Goal: Task Accomplishment & Management: Use online tool/utility

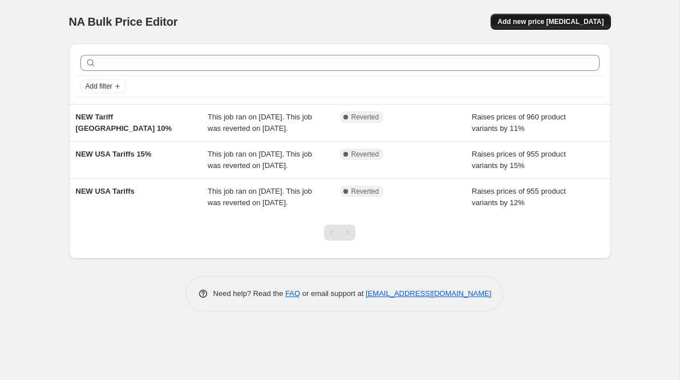
click at [570, 22] on span "Add new price [MEDICAL_DATA]" at bounding box center [551, 21] width 106 height 9
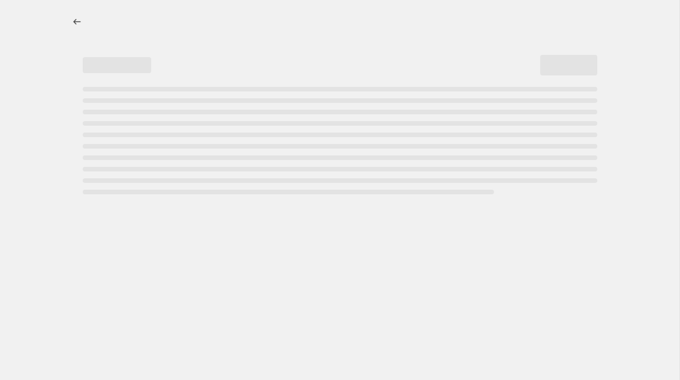
select select "percentage"
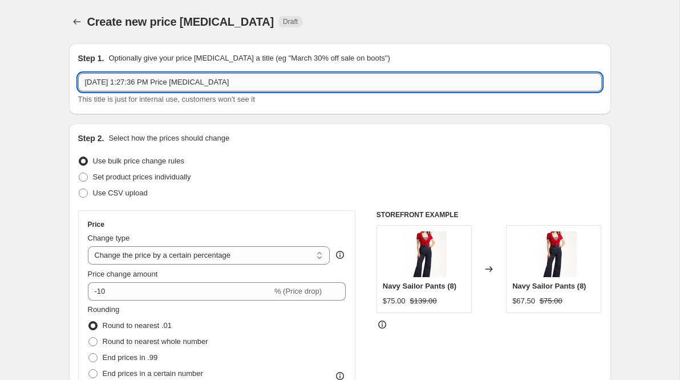
drag, startPoint x: 253, startPoint y: 79, endPoint x: 82, endPoint y: 82, distance: 171.3
click at [82, 82] on input "[DATE] 1:27:36 PM Price [MEDICAL_DATA]" at bounding box center [340, 82] width 524 height 18
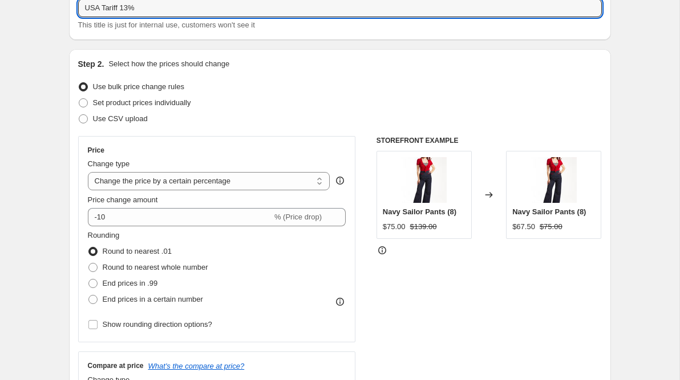
scroll to position [76, 0]
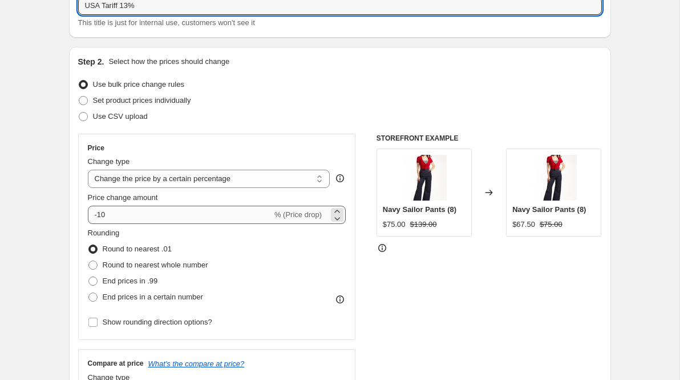
type input "USA Tariff 13%"
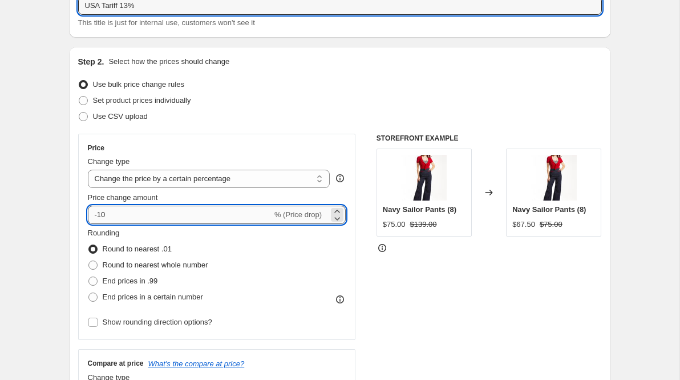
click at [134, 215] on input "-10" at bounding box center [180, 214] width 184 height 18
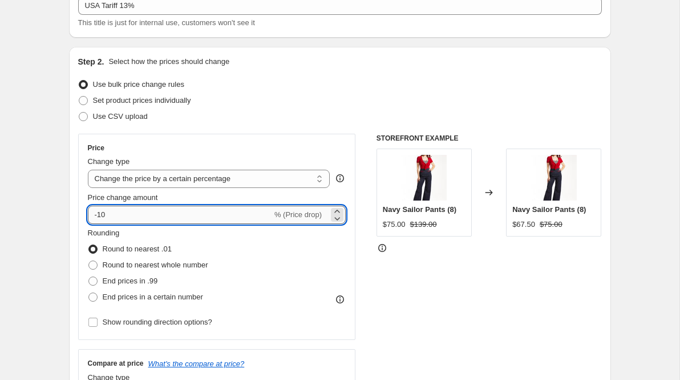
drag, startPoint x: 134, startPoint y: 215, endPoint x: 92, endPoint y: 215, distance: 41.7
click at [92, 215] on input "-10" at bounding box center [180, 214] width 184 height 18
type input "13"
click at [92, 263] on span at bounding box center [92, 264] width 9 height 9
click at [89, 261] on input "Round to nearest whole number" at bounding box center [88, 260] width 1 height 1
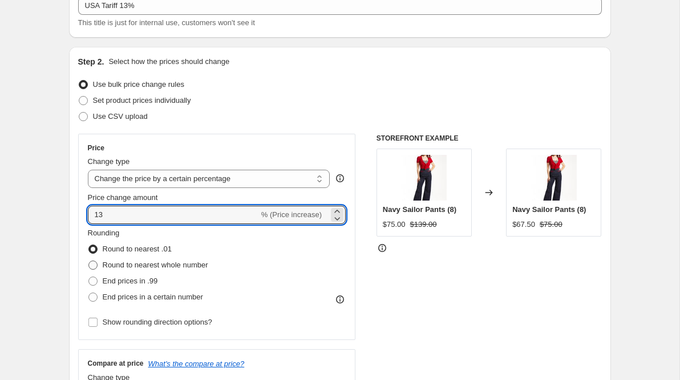
radio input "true"
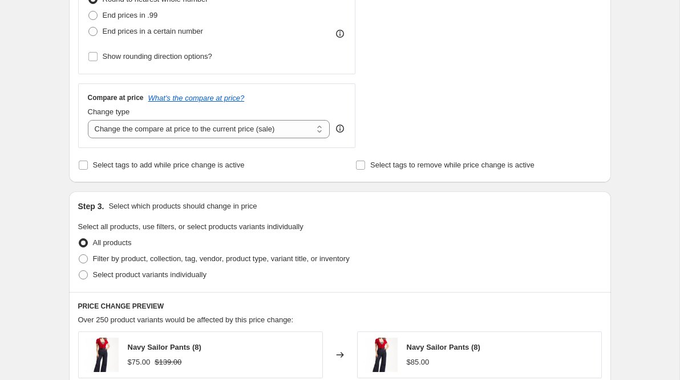
scroll to position [371, 0]
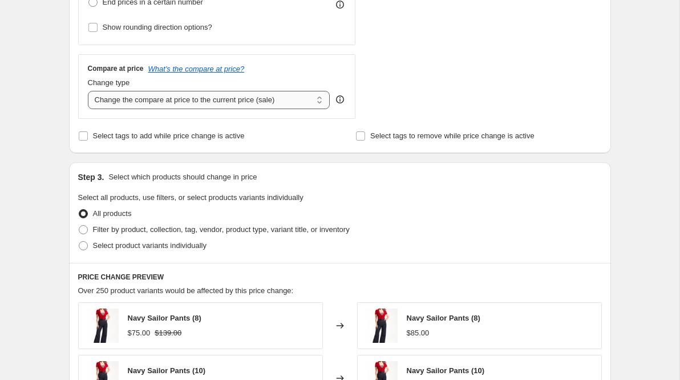
click at [302, 102] on select "Change the compare at price to the current price (sale) Change the compare at p…" at bounding box center [209, 100] width 243 height 18
select select "no_change"
click at [88, 91] on select "Change the compare at price to the current price (sale) Change the compare at p…" at bounding box center [209, 100] width 243 height 18
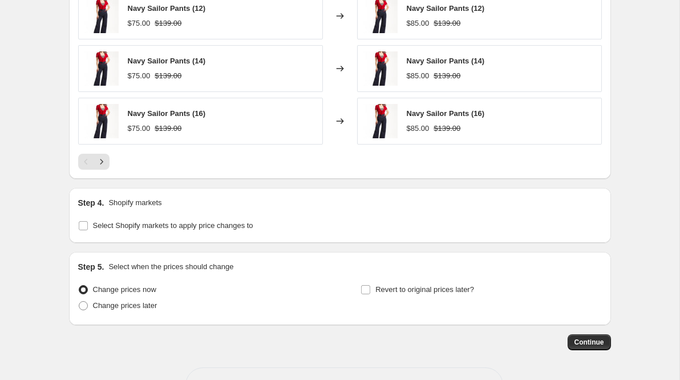
scroll to position [824, 0]
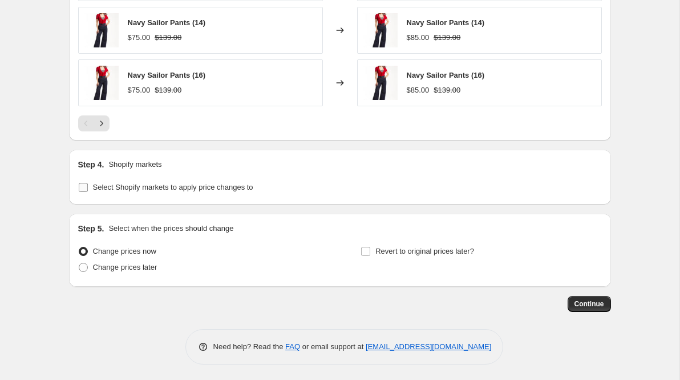
click at [82, 184] on input "Select Shopify markets to apply price changes to" at bounding box center [83, 187] width 9 height 9
checkbox input "true"
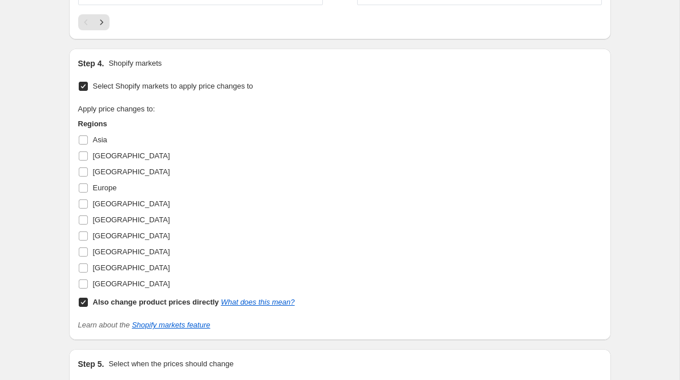
scroll to position [930, 0]
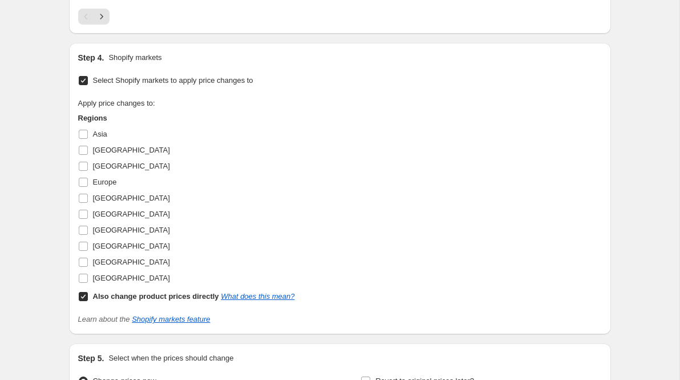
click at [83, 297] on input "Also change product prices directly What does this mean?" at bounding box center [83, 296] width 9 height 9
checkbox input "false"
click at [83, 277] on input "[GEOGRAPHIC_DATA]" at bounding box center [83, 277] width 9 height 9
checkbox input "true"
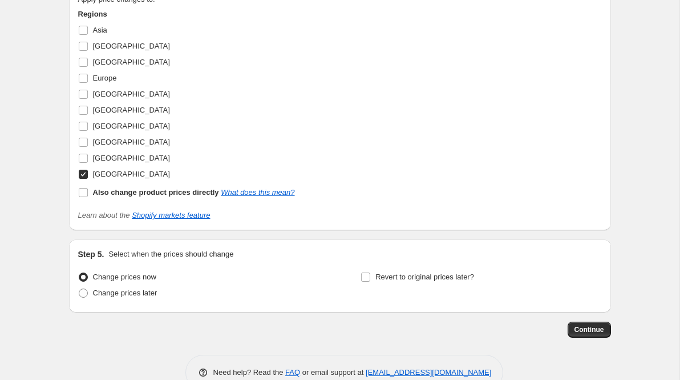
scroll to position [1061, 0]
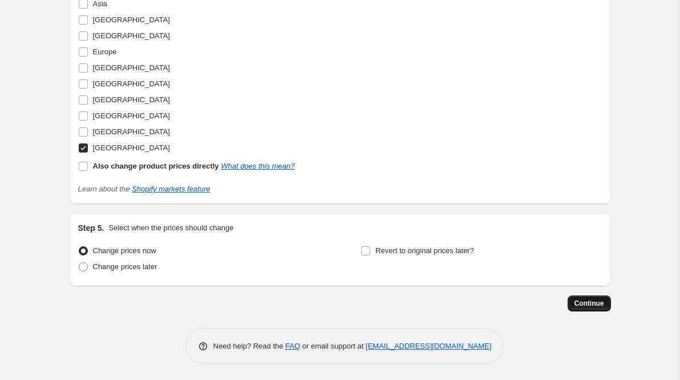
click at [587, 304] on span "Continue" at bounding box center [590, 303] width 30 height 9
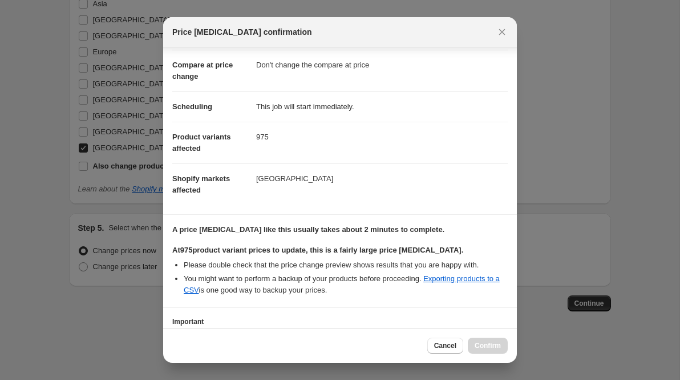
scroll to position [134, 0]
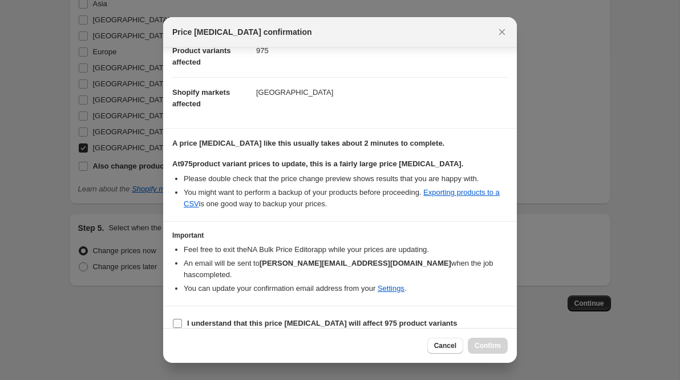
click at [178, 319] on input "I understand that this price [MEDICAL_DATA] will affect 975 product variants" at bounding box center [177, 323] width 9 height 9
checkbox input "true"
click at [488, 350] on span "Confirm" at bounding box center [488, 345] width 26 height 9
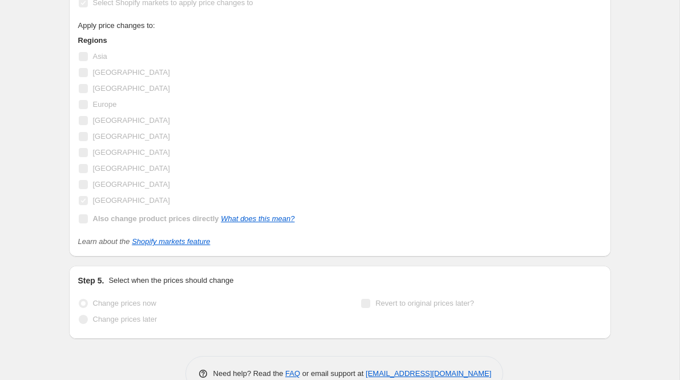
scroll to position [1090, 0]
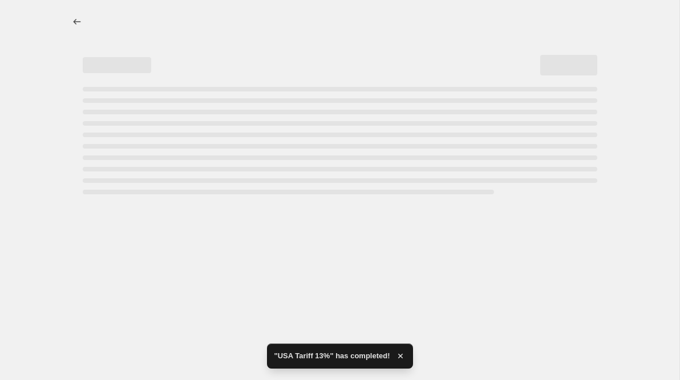
select select "percentage"
select select "no_change"
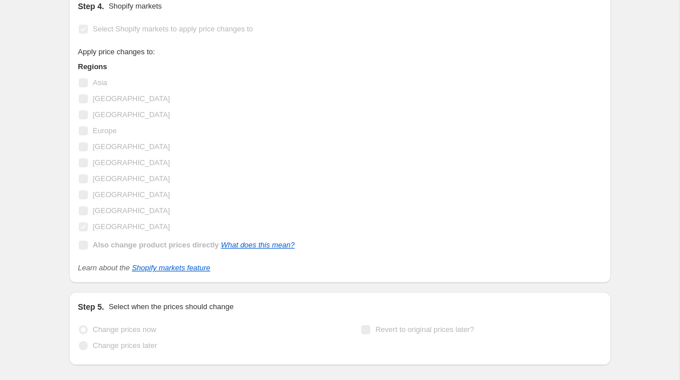
scroll to position [0, 0]
